Goal: Check status: Check status

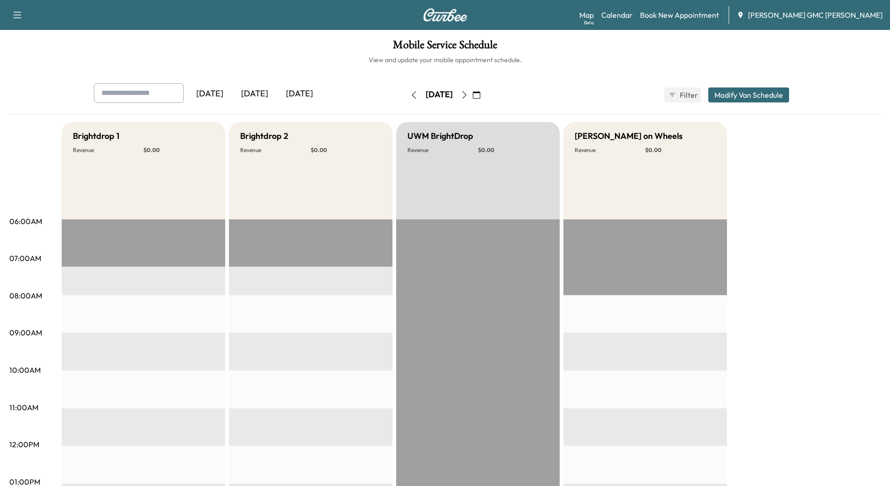
click at [307, 90] on div "[DATE]" at bounding box center [299, 93] width 45 height 21
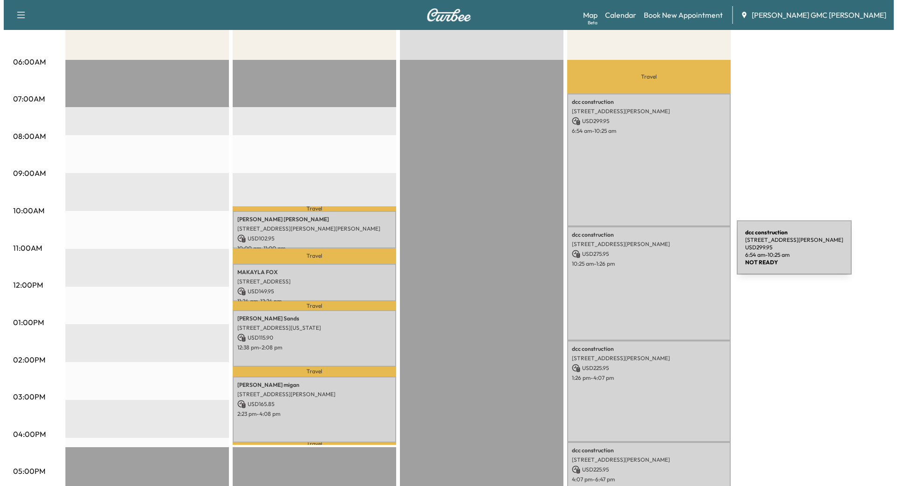
scroll to position [160, 0]
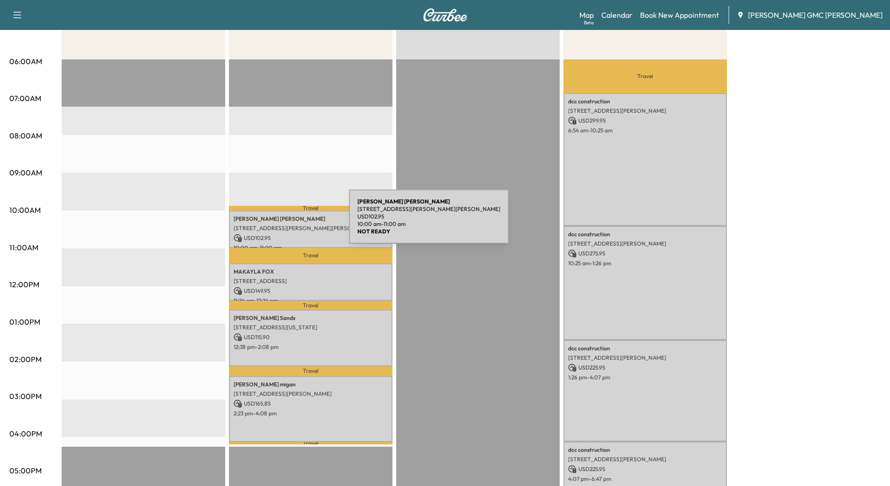
click at [279, 224] on p "[STREET_ADDRESS][PERSON_NAME][PERSON_NAME]" at bounding box center [311, 227] width 154 height 7
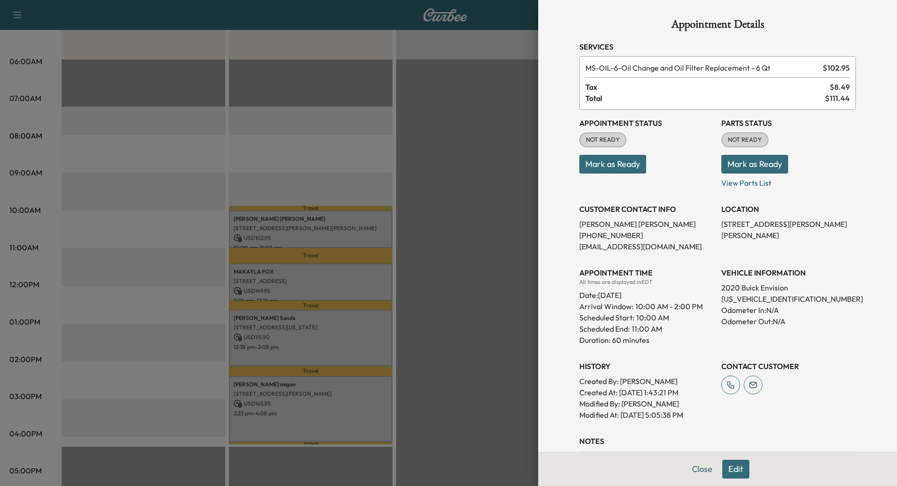
click at [303, 268] on div at bounding box center [448, 243] width 897 height 486
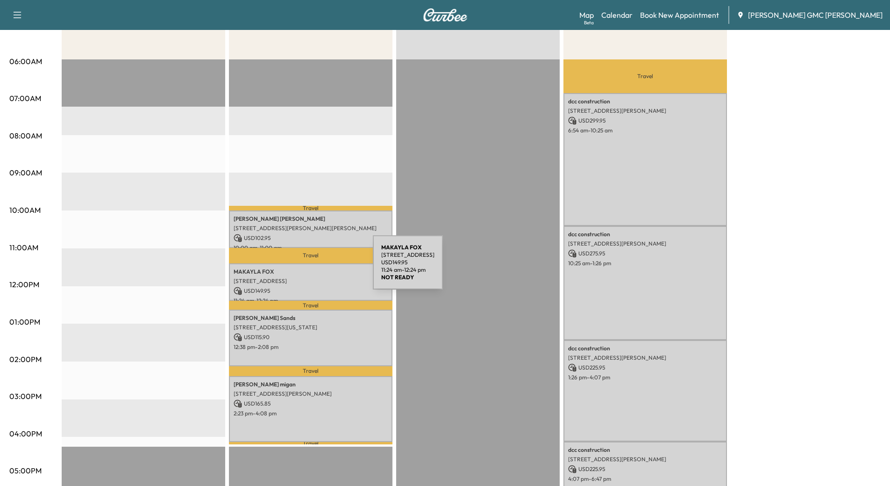
click at [303, 268] on p "[PERSON_NAME]" at bounding box center [311, 271] width 154 height 7
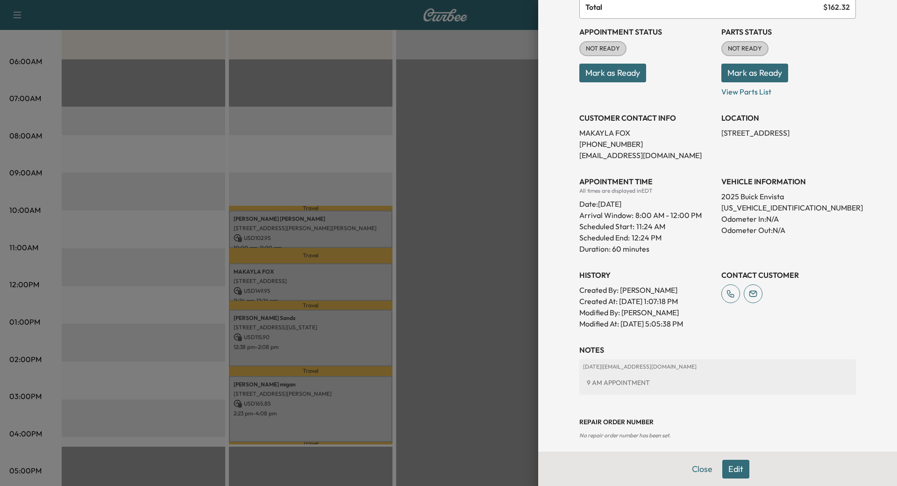
scroll to position [98, 0]
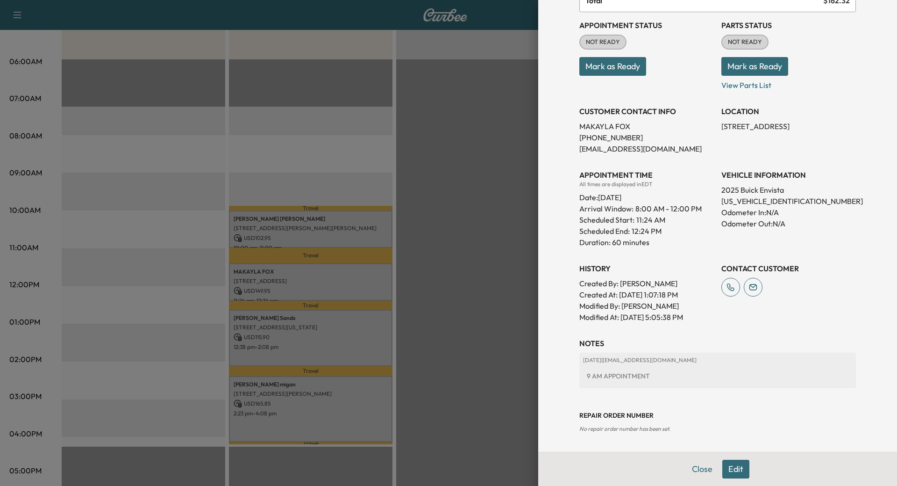
click at [282, 342] on div at bounding box center [448, 243] width 897 height 486
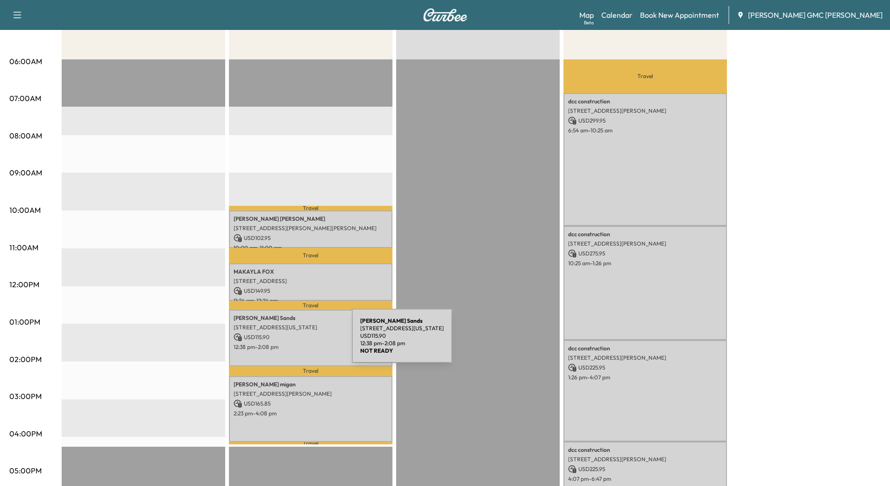
click at [282, 343] on p "12:38 pm - 2:08 pm" at bounding box center [311, 346] width 154 height 7
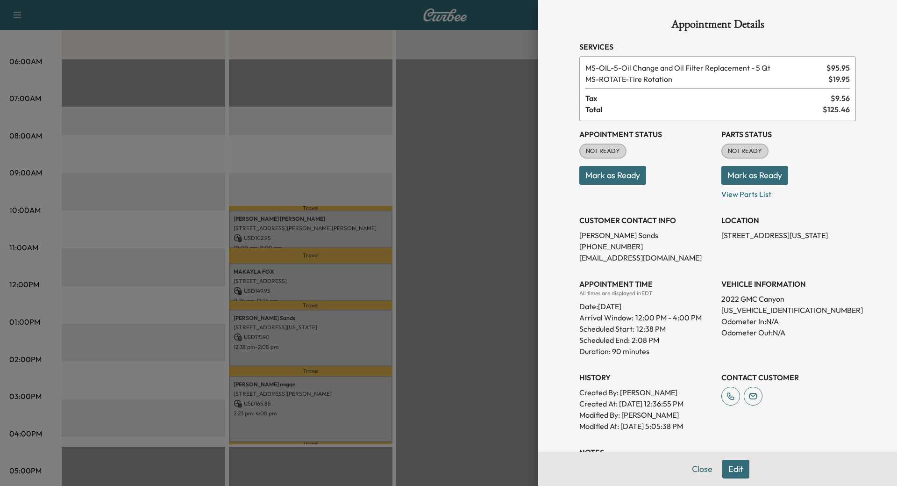
click at [288, 399] on div at bounding box center [448, 243] width 897 height 486
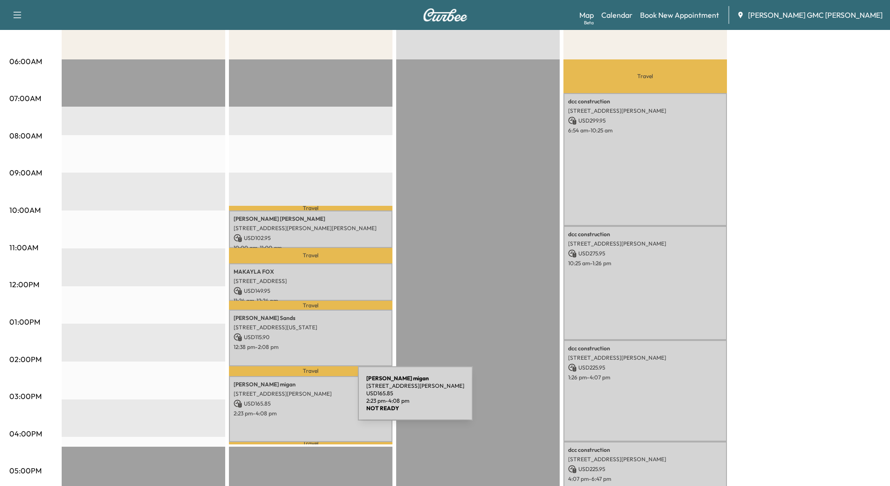
click at [288, 399] on p "USD 165.85" at bounding box center [311, 403] width 154 height 8
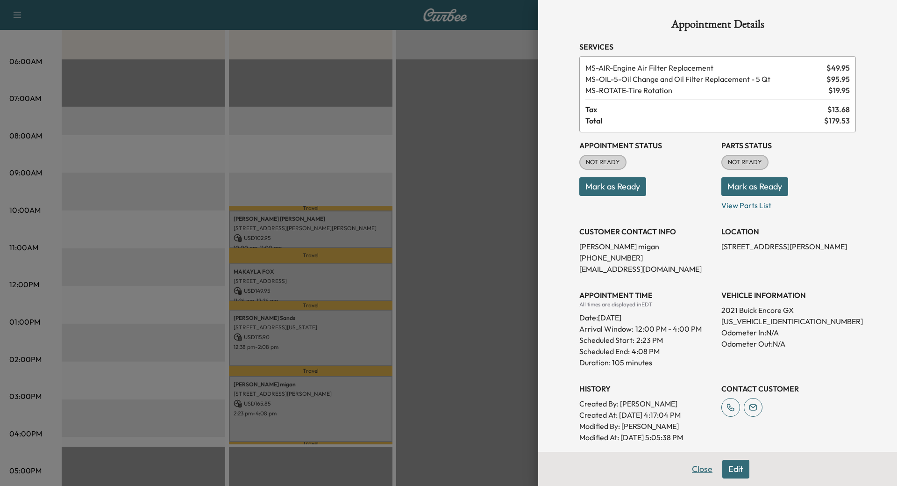
click at [686, 463] on button "Close" at bounding box center [702, 468] width 33 height 19
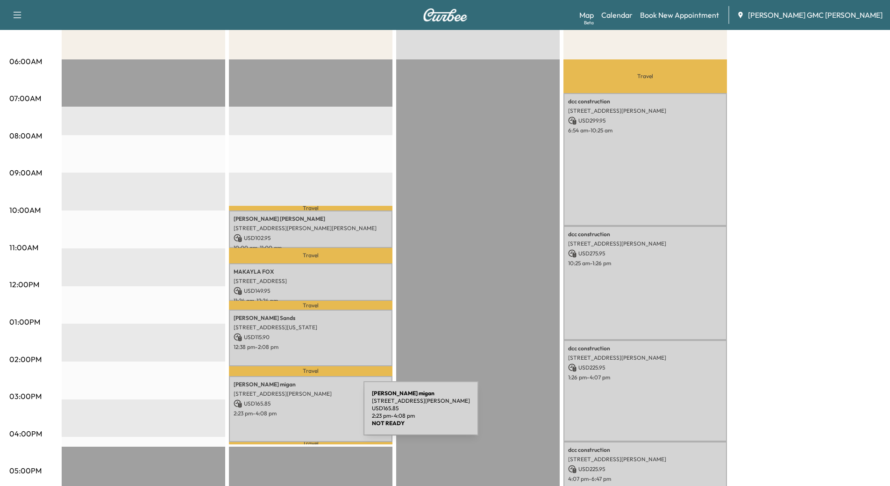
click at [293, 414] on div "[PERSON_NAME] [STREET_ADDRESS][PERSON_NAME] USD 165.85 2:23 pm - 4:08 pm" at bounding box center [311, 409] width 164 height 66
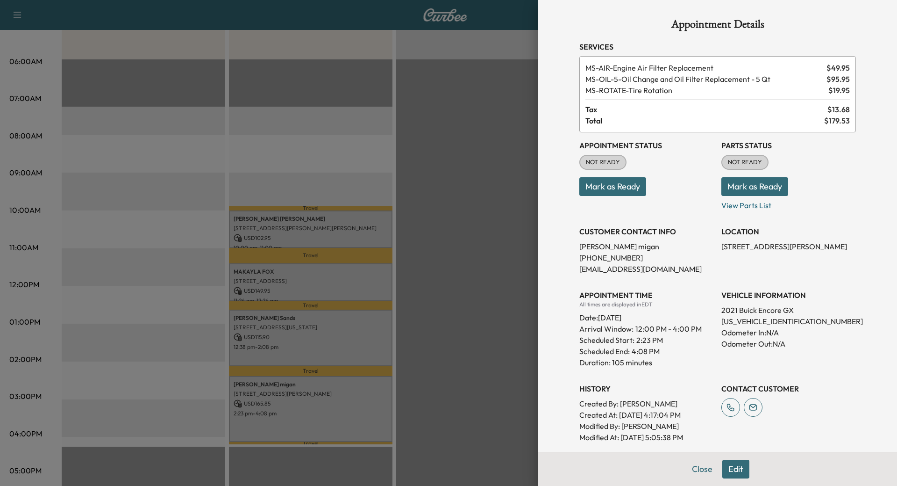
click at [694, 469] on button "Close" at bounding box center [702, 468] width 33 height 19
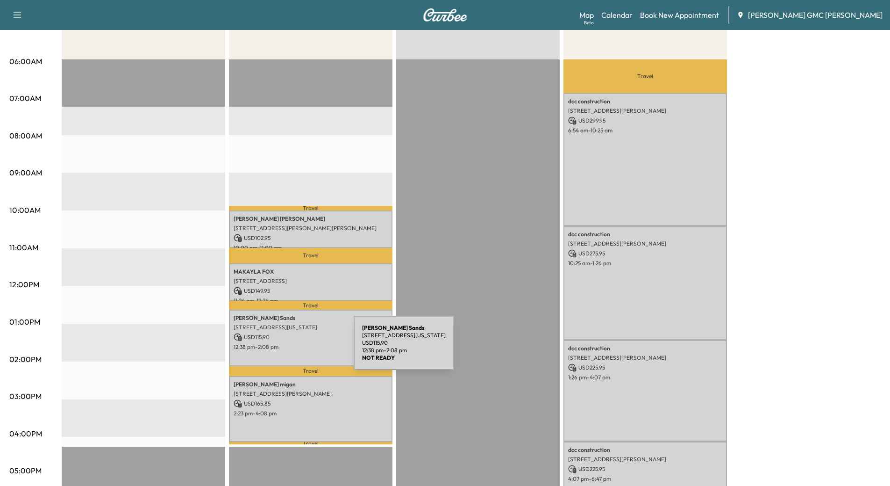
click at [284, 348] on div "[PERSON_NAME] [STREET_ADDRESS][US_STATE] USD 115.90 12:38 pm - 2:08 pm" at bounding box center [311, 337] width 164 height 57
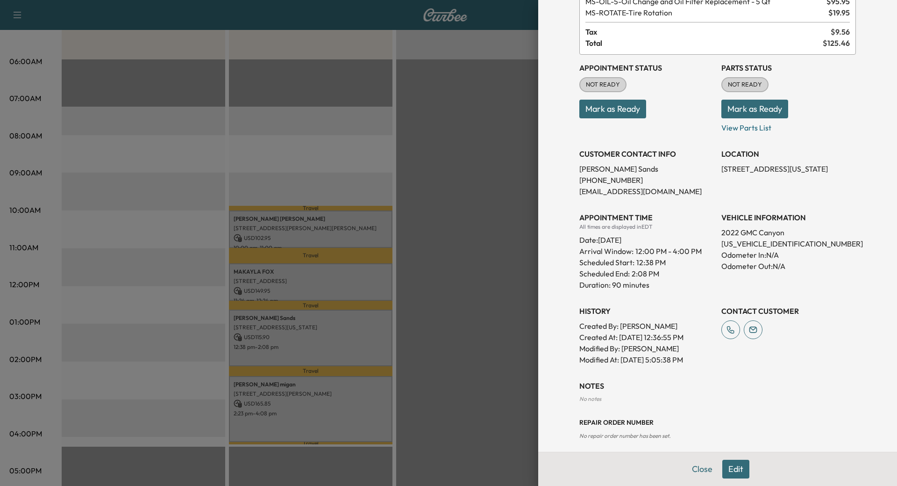
scroll to position [73, 0]
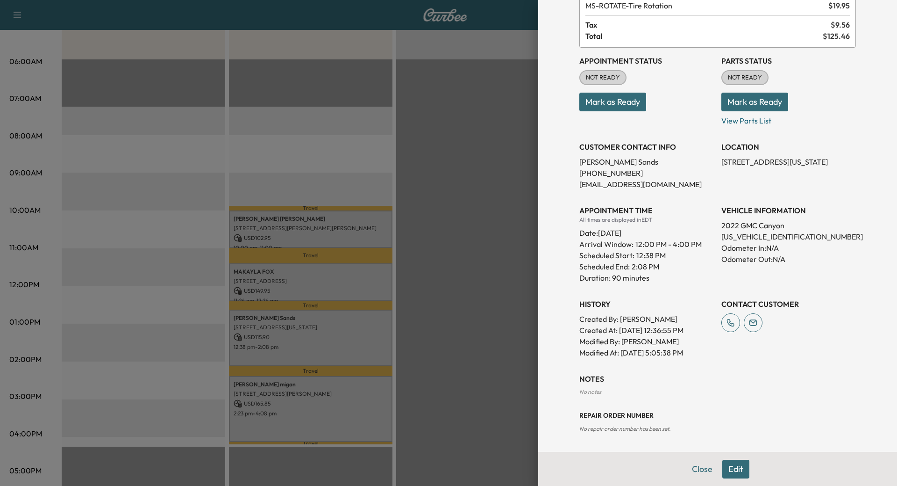
click at [280, 284] on div at bounding box center [448, 243] width 897 height 486
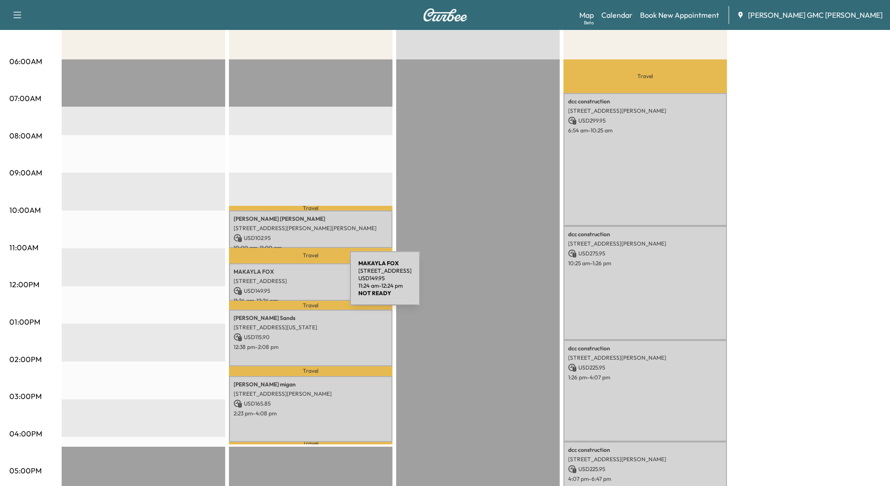
click at [280, 286] on p "USD 149.95" at bounding box center [311, 290] width 154 height 8
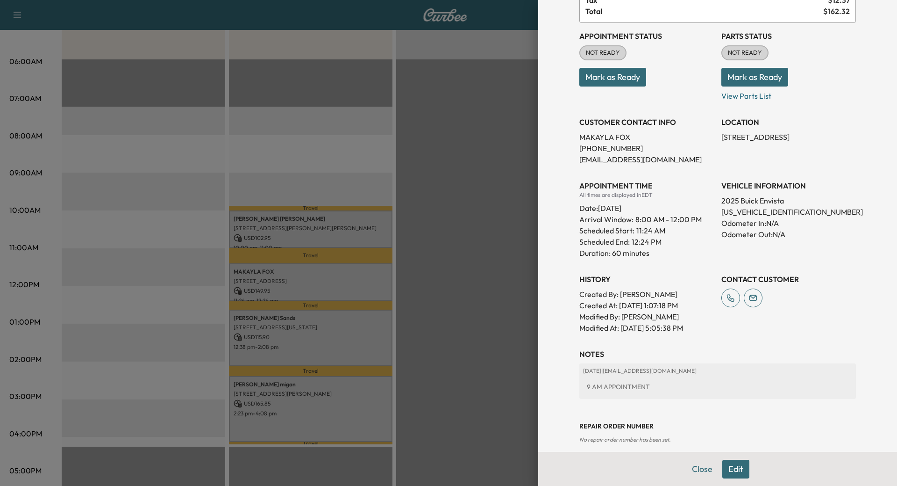
scroll to position [98, 0]
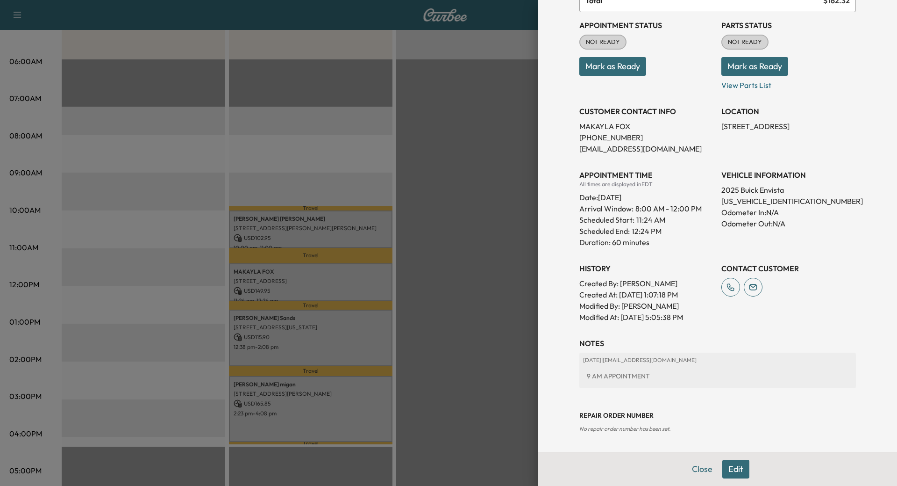
click at [320, 224] on div at bounding box center [448, 243] width 897 height 486
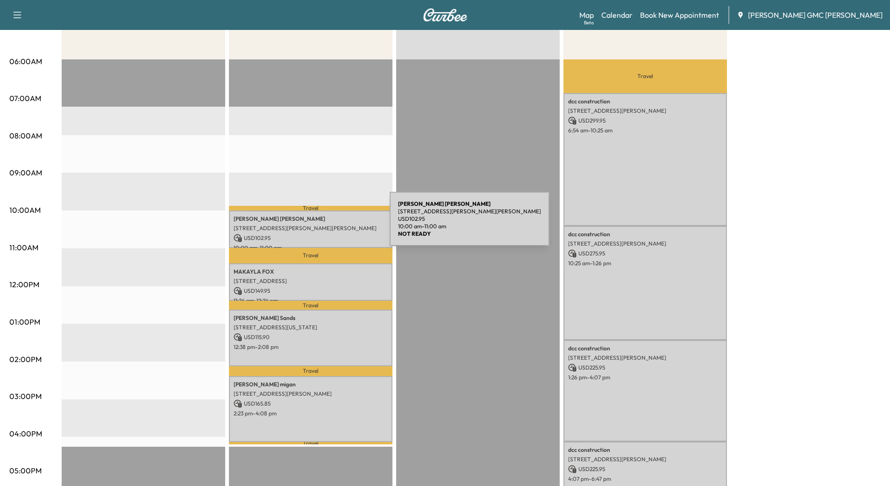
click at [320, 224] on p "[STREET_ADDRESS][PERSON_NAME][PERSON_NAME]" at bounding box center [311, 227] width 154 height 7
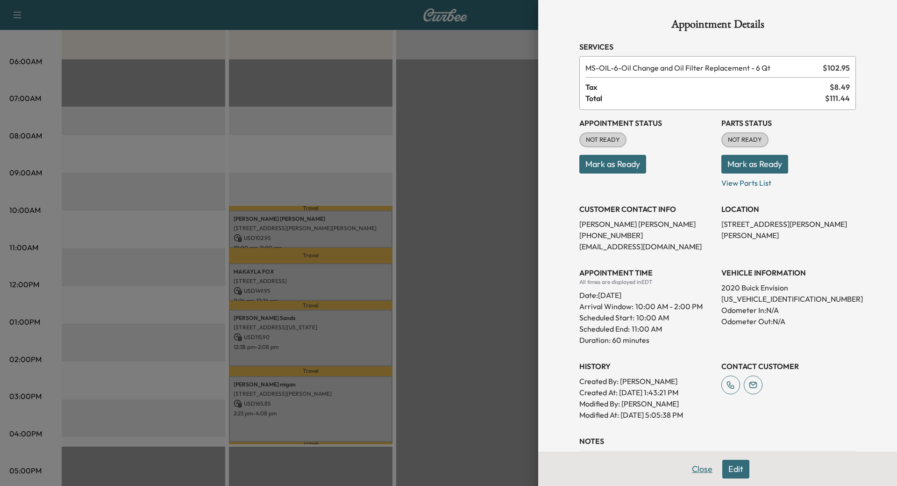
click at [700, 471] on button "Close" at bounding box center [702, 468] width 33 height 19
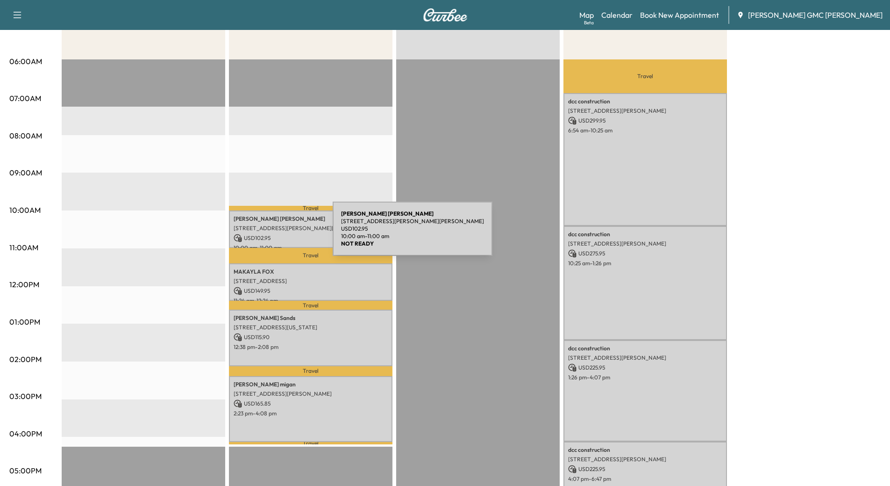
click at [263, 234] on p "USD 102.95" at bounding box center [311, 238] width 154 height 8
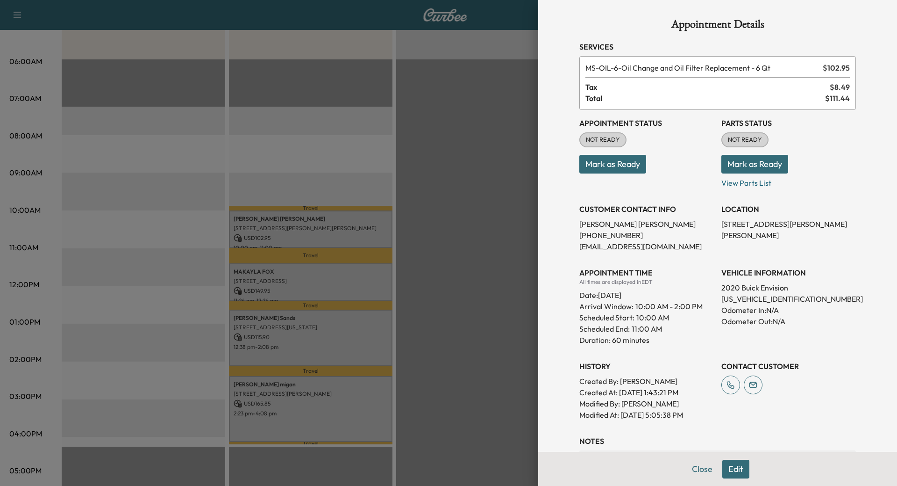
click at [256, 394] on div at bounding box center [448, 243] width 897 height 486
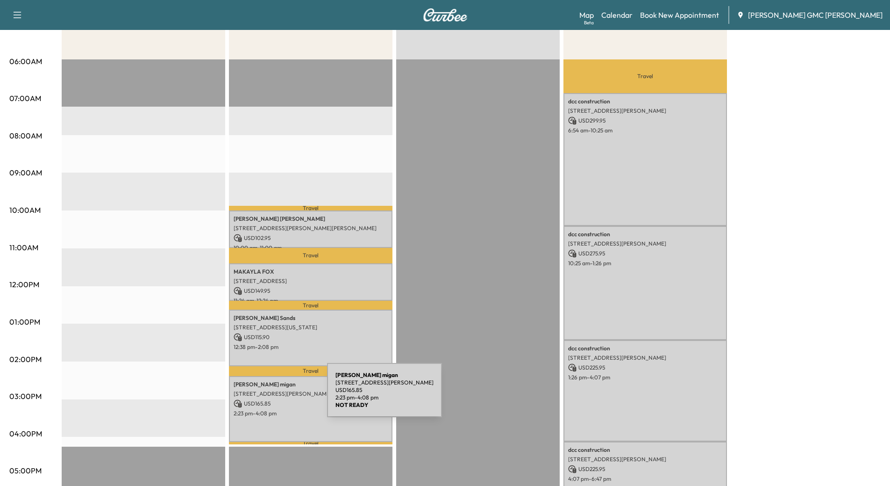
click at [257, 399] on p "USD 165.85" at bounding box center [311, 403] width 154 height 8
